Goal: Navigation & Orientation: Find specific page/section

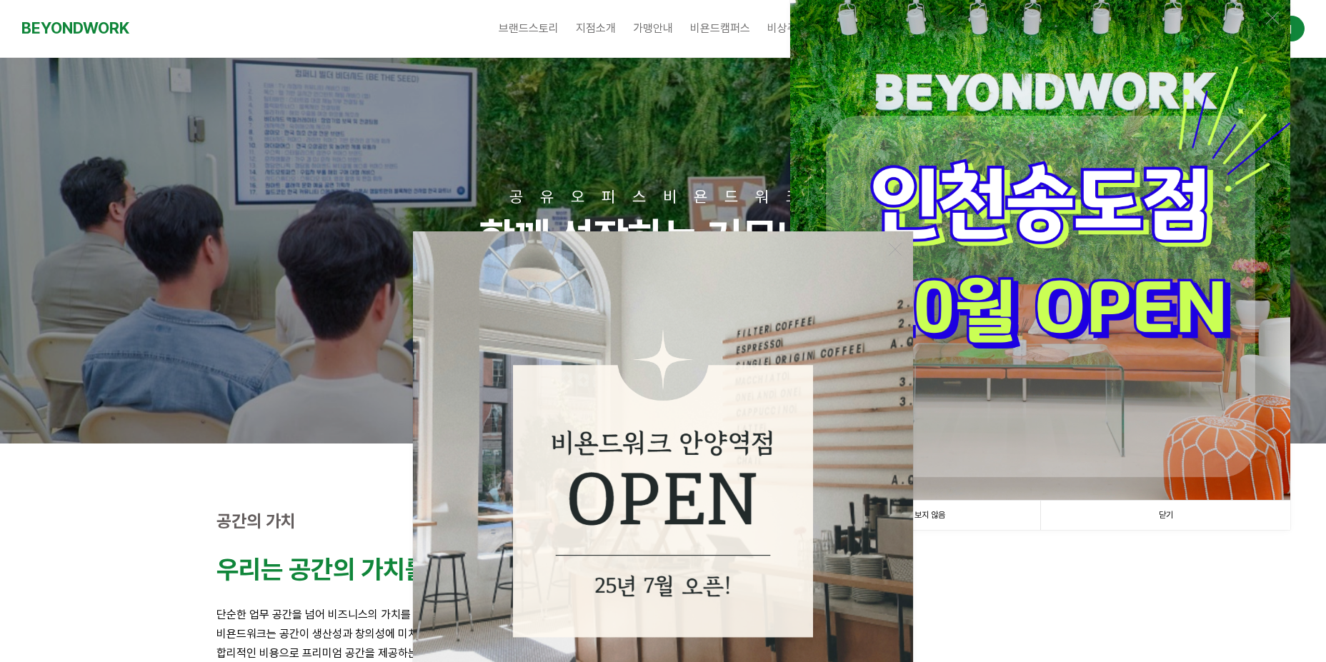
click at [1101, 320] on img at bounding box center [1040, 250] width 500 height 500
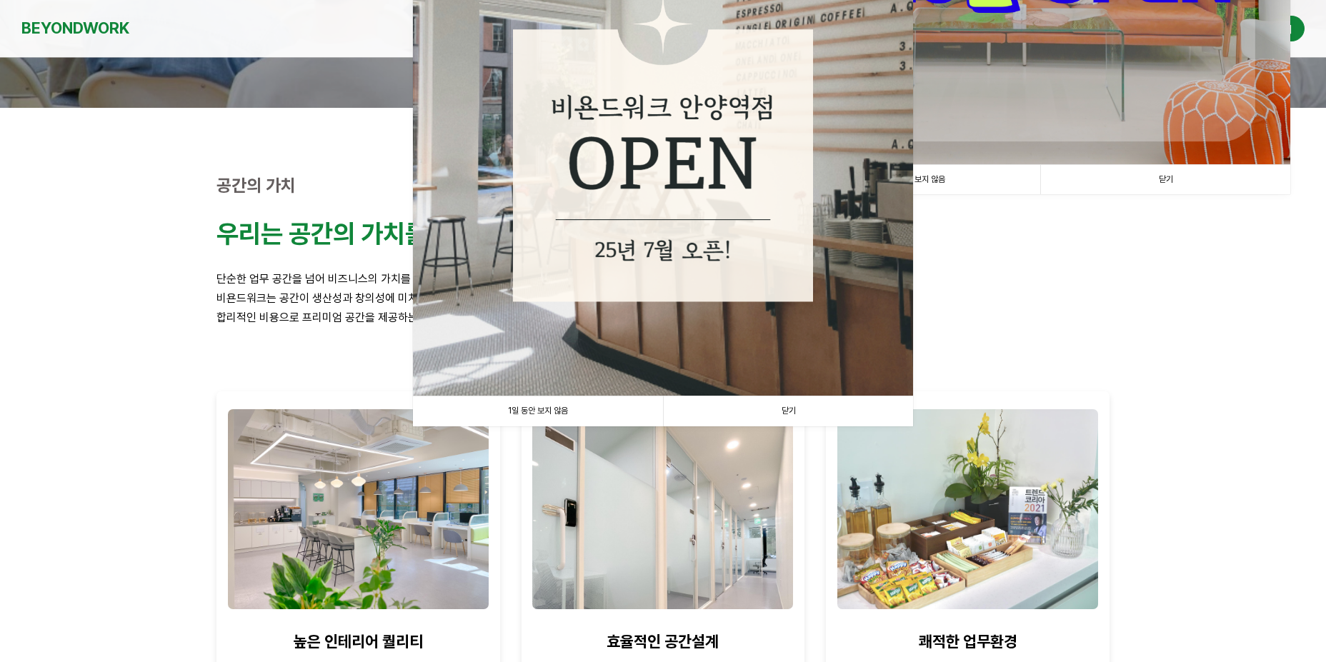
scroll to position [357, 0]
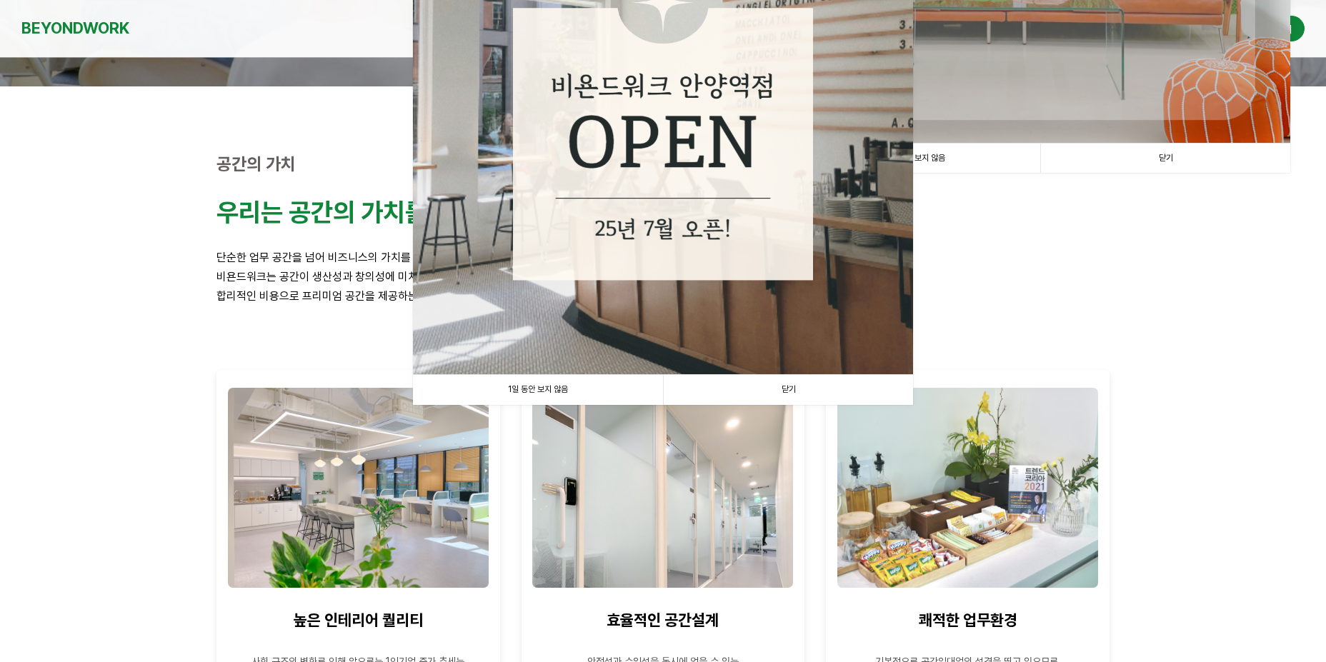
click at [780, 385] on link "닫기" at bounding box center [788, 389] width 250 height 29
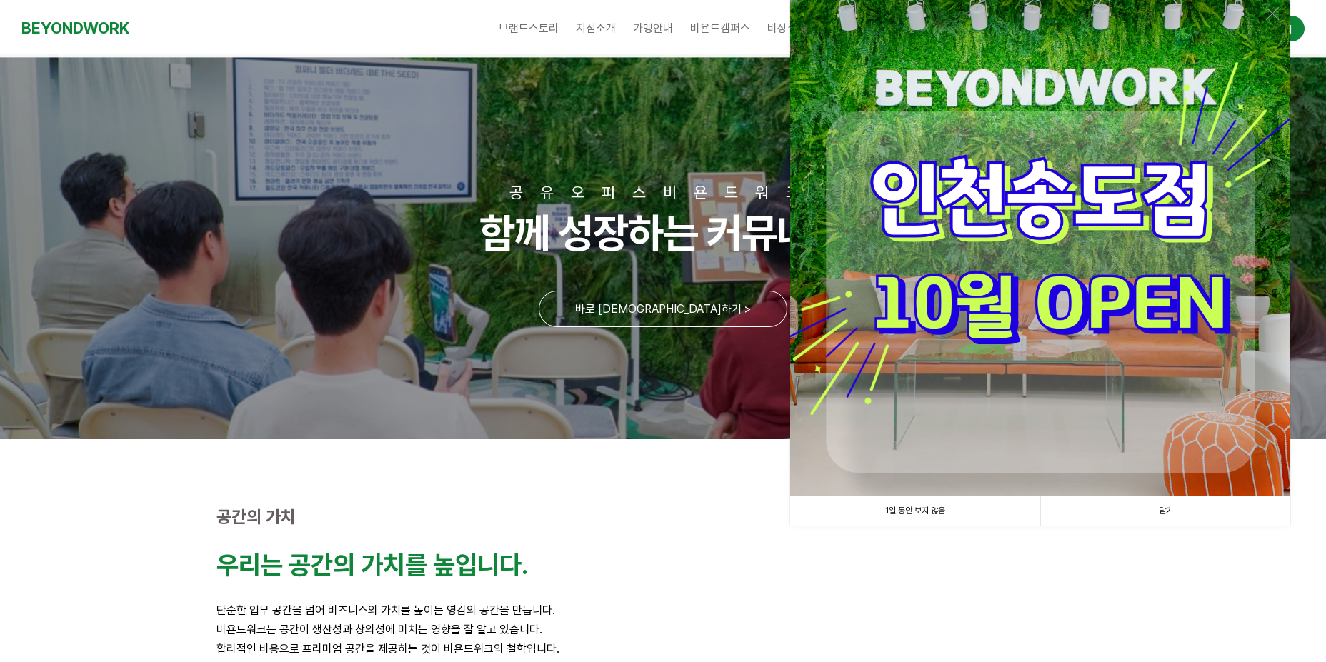
scroll to position [0, 0]
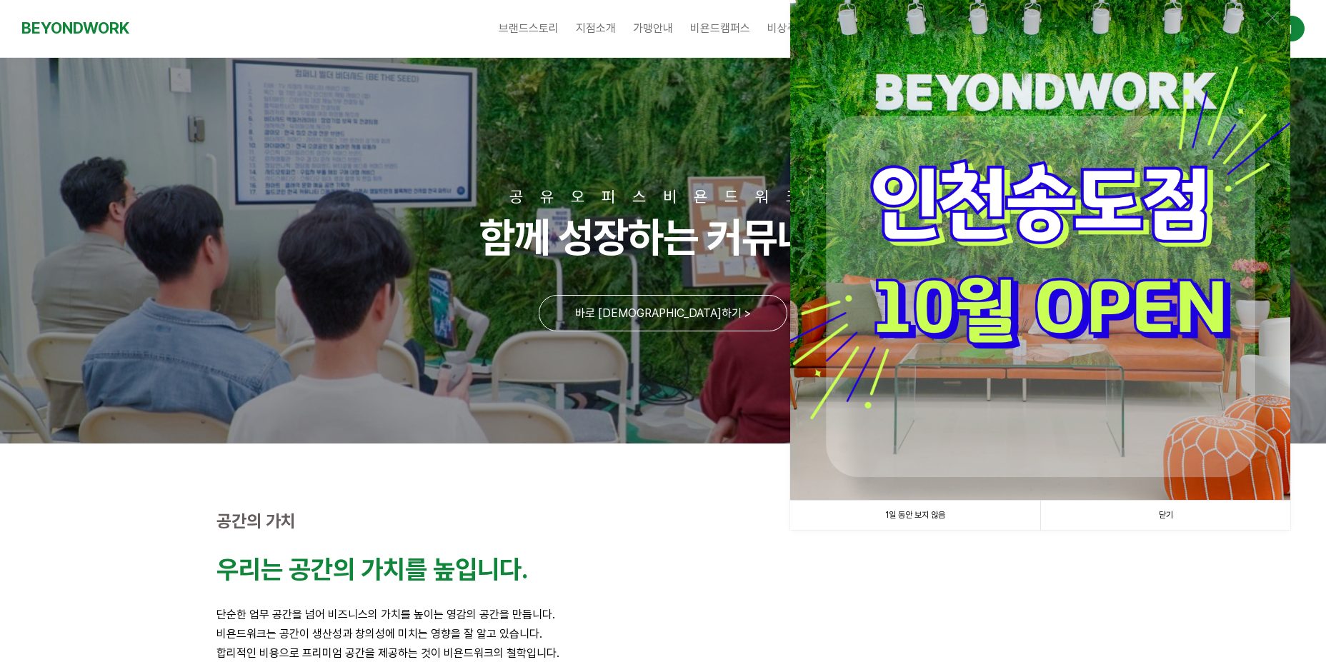
click at [1001, 354] on img at bounding box center [1040, 250] width 500 height 500
click at [1057, 179] on img at bounding box center [1040, 250] width 500 height 500
click at [1138, 510] on link "닫기" at bounding box center [1165, 515] width 250 height 29
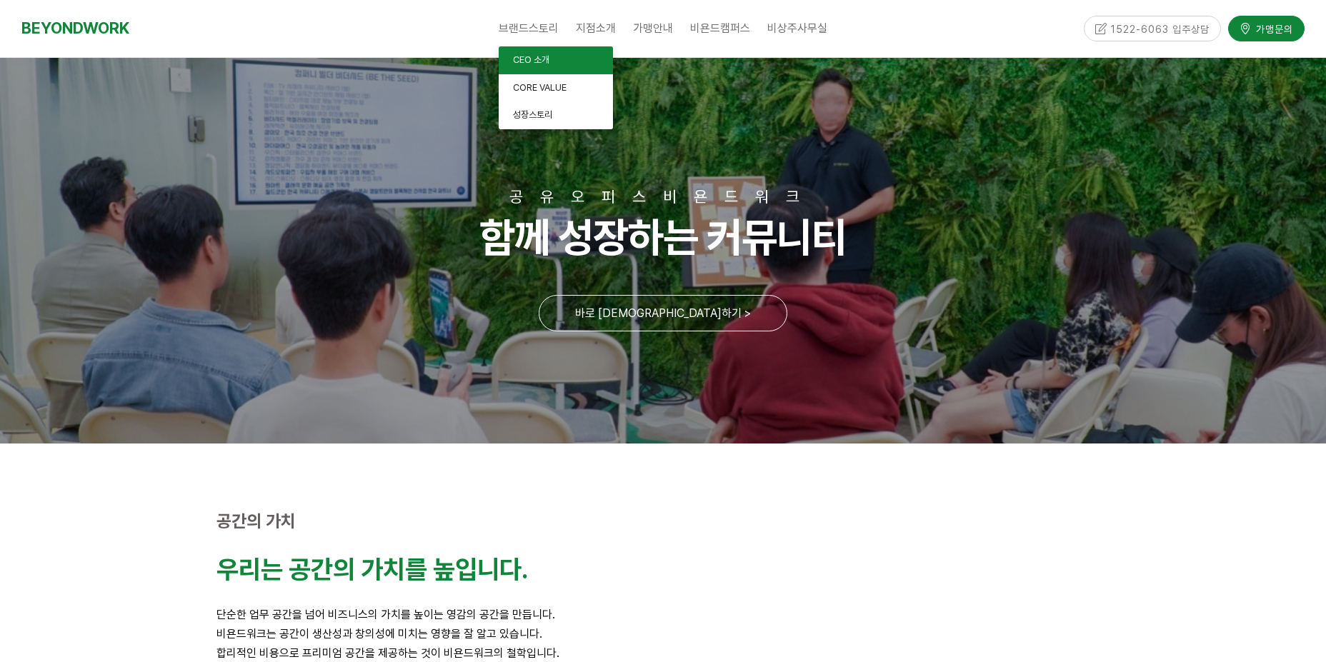
click at [533, 56] on span "CEO 소개" at bounding box center [531, 59] width 36 height 11
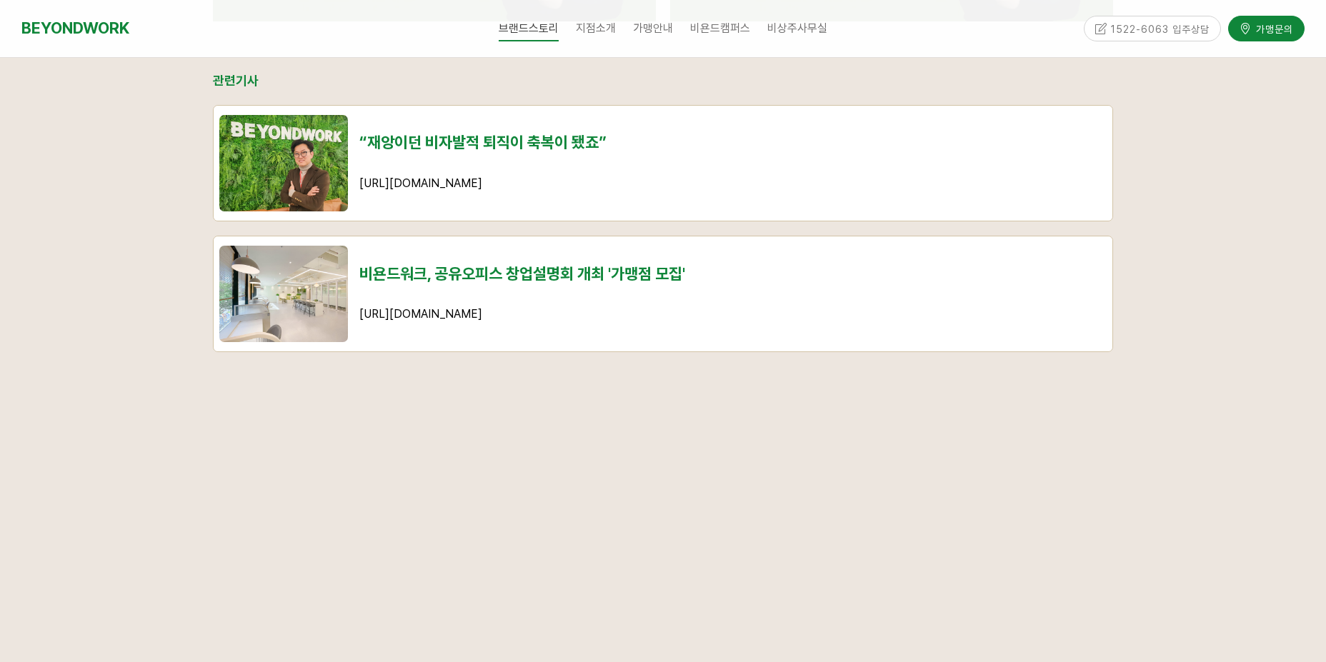
scroll to position [1501, 0]
